Goal: Information Seeking & Learning: Learn about a topic

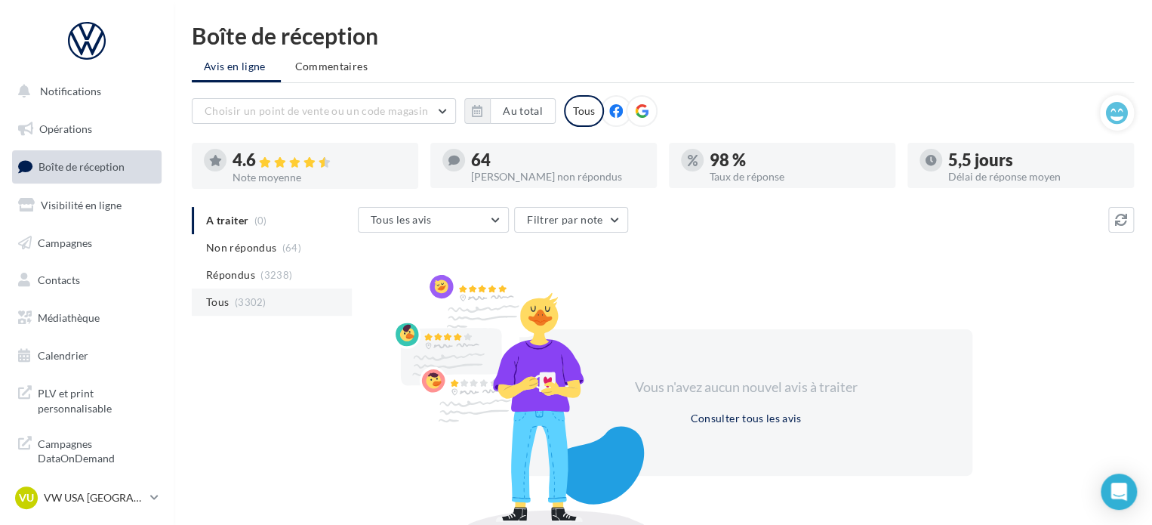
click at [232, 307] on li "Tous (3302)" at bounding box center [272, 301] width 160 height 27
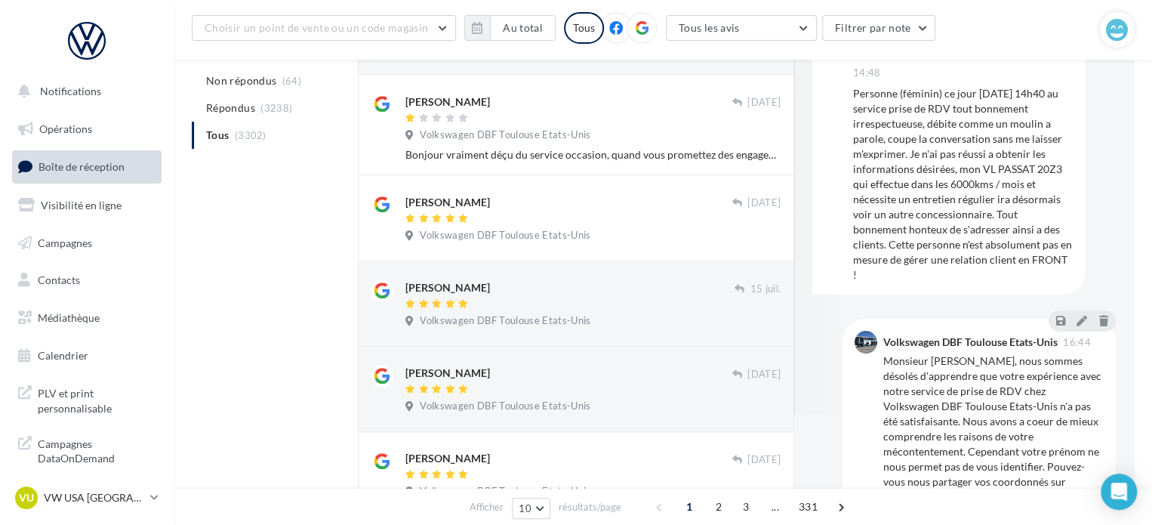
scroll to position [151, 0]
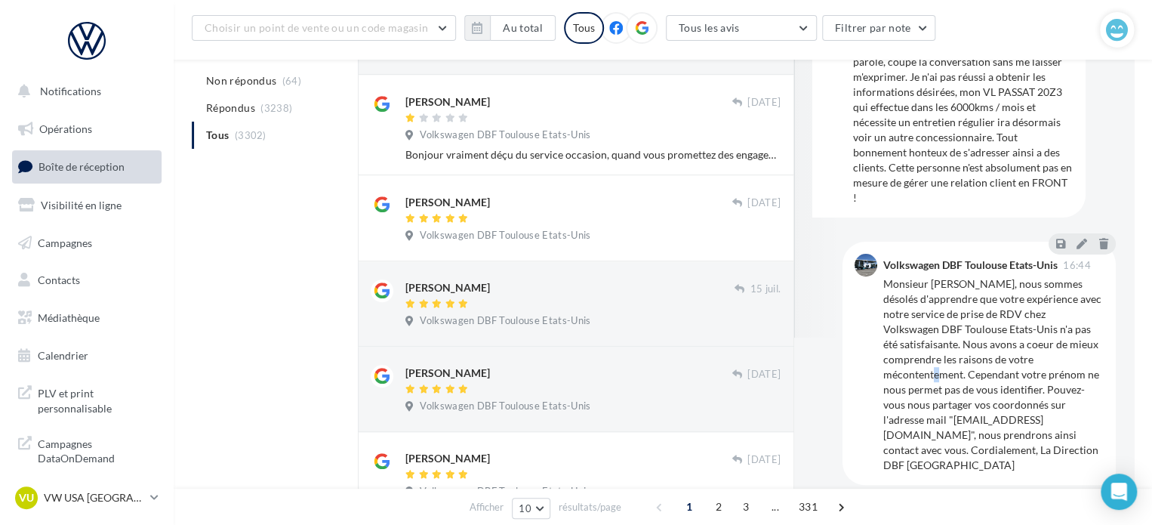
click at [1046, 364] on div "Monsieur [PERSON_NAME], nous sommes désolés d'apprendre que votre expérience av…" at bounding box center [993, 374] width 220 height 196
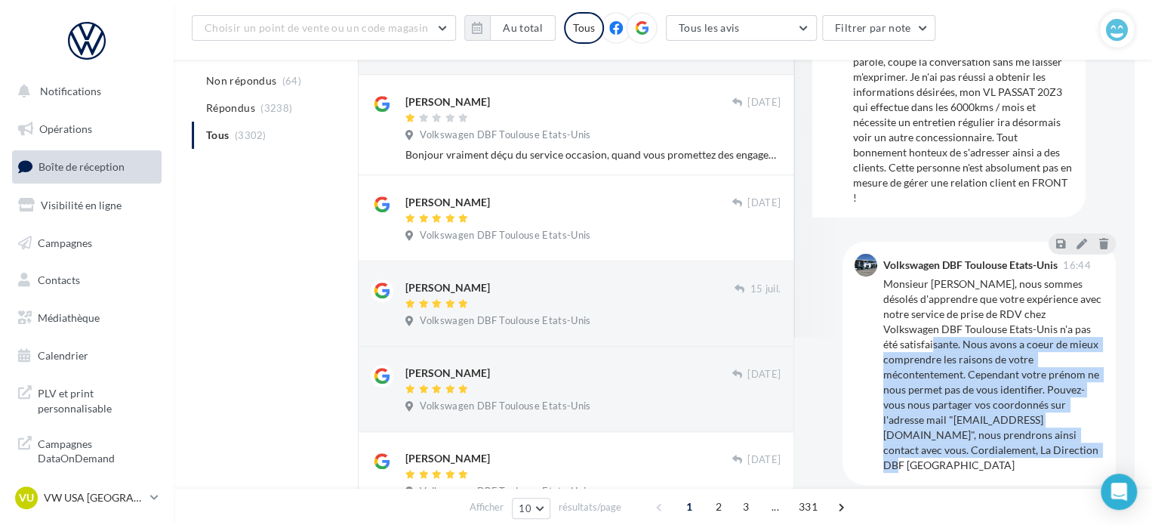
drag, startPoint x: 885, startPoint y: 345, endPoint x: 1017, endPoint y: 457, distance: 173.0
click at [1017, 457] on div "Monsieur [PERSON_NAME], nous sommes désolés d'apprendre que votre expérience av…" at bounding box center [993, 374] width 220 height 196
copy div "Nous avons a coeur de mieux comprendre les raisons de votre mécontentement. Cep…"
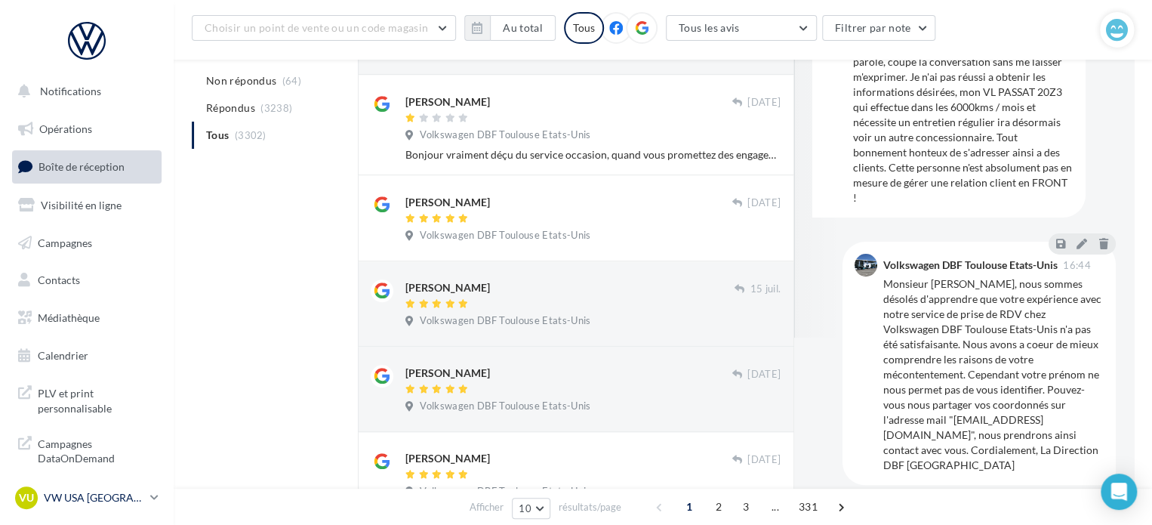
click at [89, 503] on p "VW USA [GEOGRAPHIC_DATA]" at bounding box center [94, 497] width 100 height 15
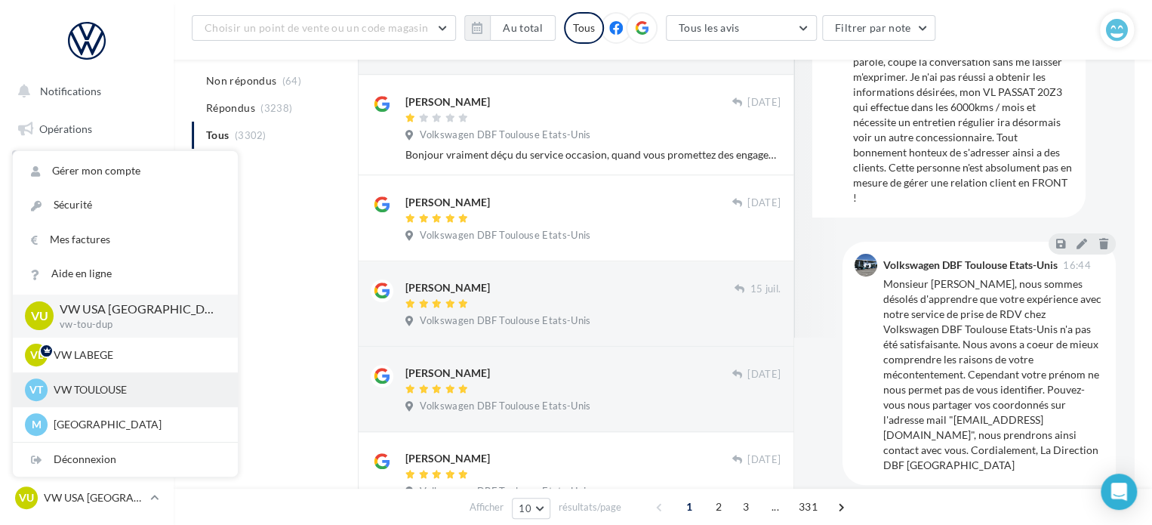
click at [106, 386] on p "VW TOULOUSE" at bounding box center [137, 389] width 166 height 15
